Goal: Information Seeking & Learning: Learn about a topic

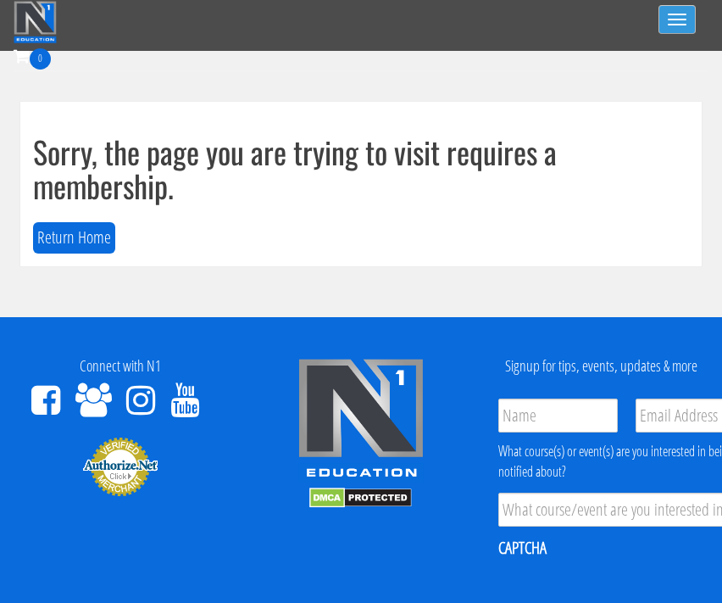
click at [676, 22] on button "Toggle navigation" at bounding box center [677, 19] width 37 height 29
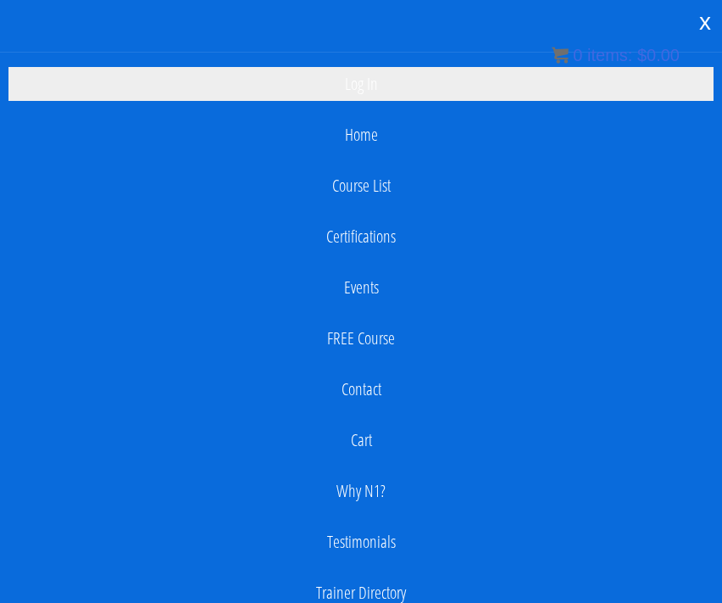
click at [372, 90] on link "Log In" at bounding box center [360, 84] width 705 height 34
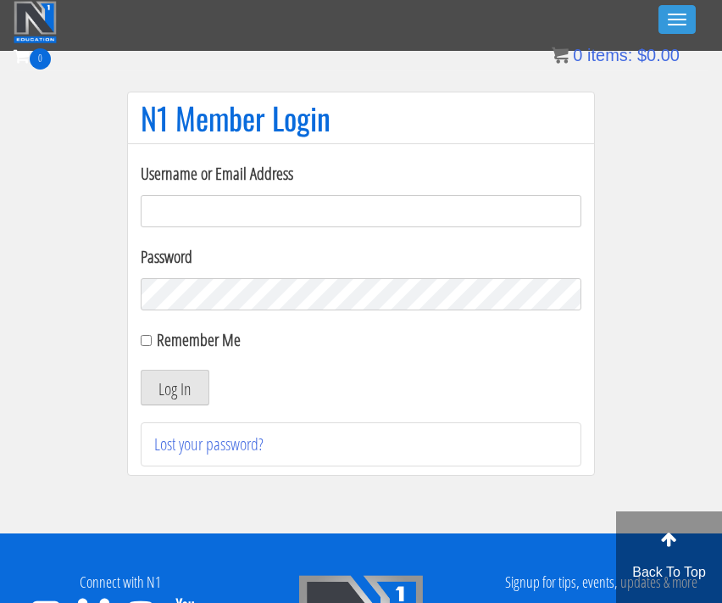
type input "[EMAIL_ADDRESS][DOMAIN_NAME]"
click at [175, 387] on button "Log In" at bounding box center [175, 388] width 69 height 36
click at [153, 386] on button "Log In" at bounding box center [175, 388] width 69 height 36
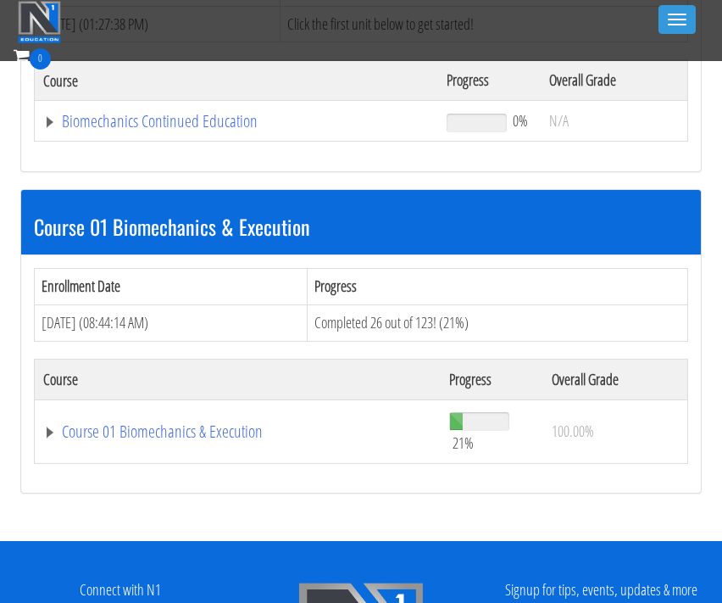
scroll to position [366, 0]
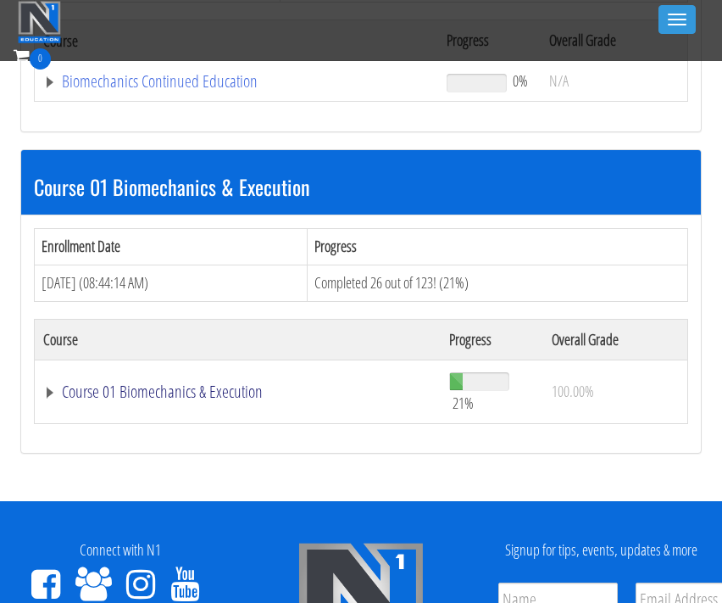
click at [184, 90] on link "Course 01 Biomechanics & Execution" at bounding box center [236, 81] width 387 height 17
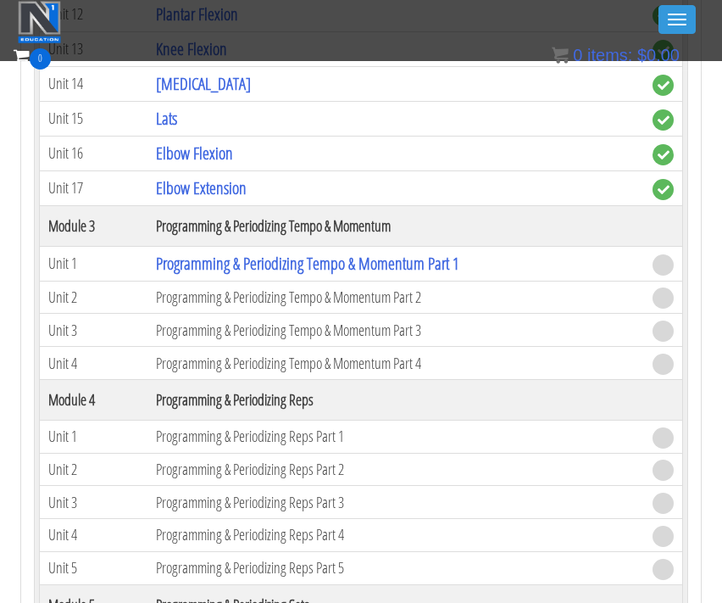
scroll to position [1463, 0]
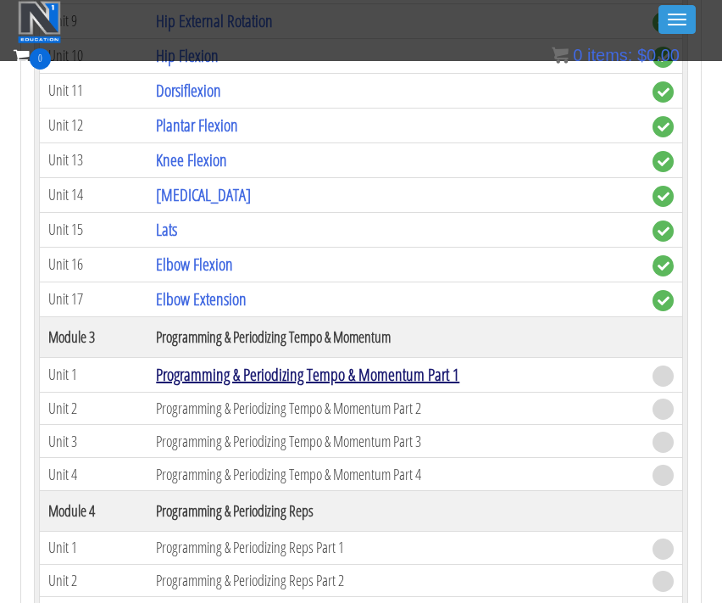
click at [222, 377] on link "Programming & Periodizing Tempo & Momentum Part 1" at bounding box center [308, 374] width 304 height 23
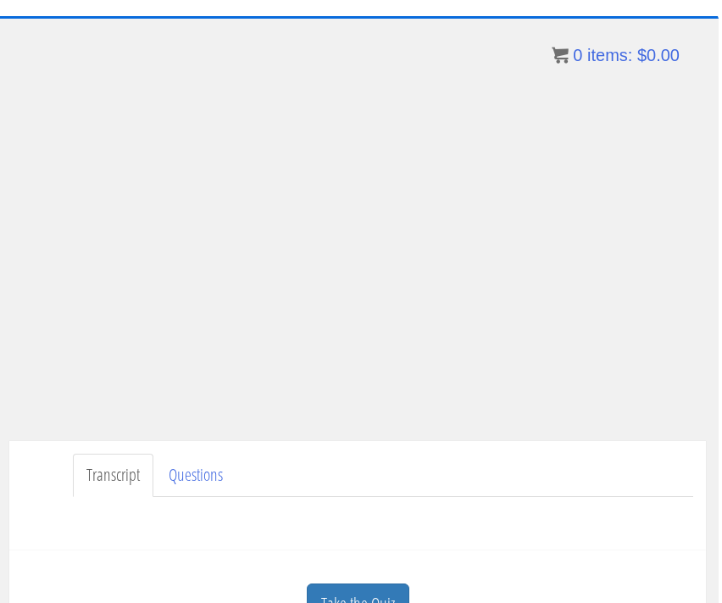
scroll to position [85, 3]
